Goal: Navigation & Orientation: Find specific page/section

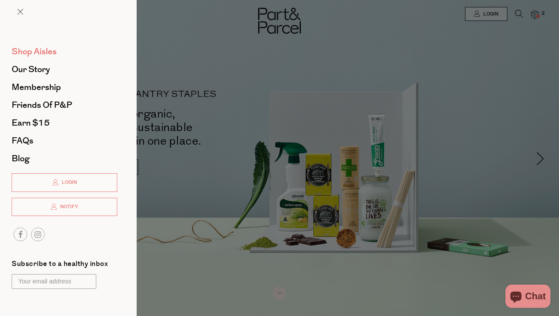
click at [36, 50] on span "Shop Aisles" at bounding box center [34, 51] width 45 height 12
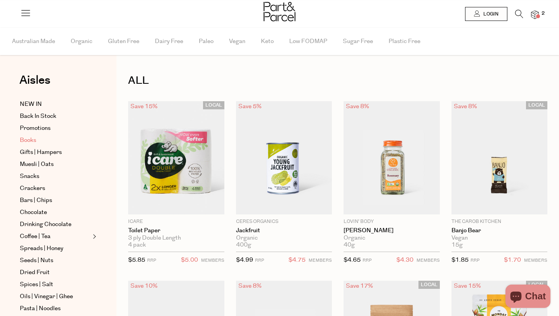
click at [36, 139] on span "Books" at bounding box center [28, 140] width 16 height 9
